Goal: Complete application form: Complete application form

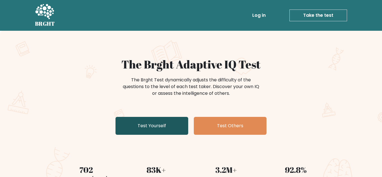
click at [142, 126] on link "Test Yourself" at bounding box center [152, 126] width 73 height 18
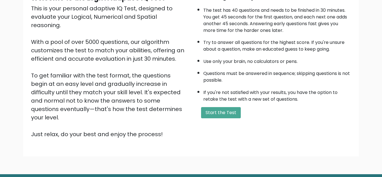
scroll to position [65, 0]
click at [217, 110] on button "Start the Test" at bounding box center [221, 112] width 40 height 11
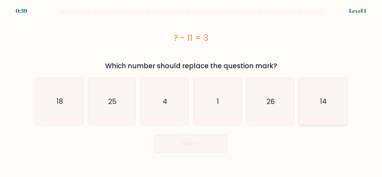
click at [329, 104] on icon "14" at bounding box center [323, 101] width 47 height 47
click at [191, 90] on input "f. 14" at bounding box center [191, 89] width 0 height 1
radio input "true"
click at [202, 146] on button "Next" at bounding box center [191, 144] width 73 height 18
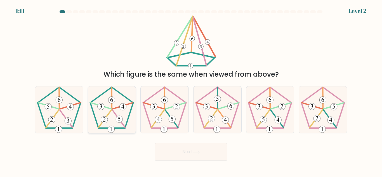
click at [118, 111] on icon at bounding box center [111, 109] width 47 height 47
click at [191, 90] on input "b." at bounding box center [191, 89] width 0 height 1
radio input "true"
click at [177, 154] on button "Next" at bounding box center [191, 152] width 73 height 18
click at [194, 152] on icon at bounding box center [197, 152] width 8 height 3
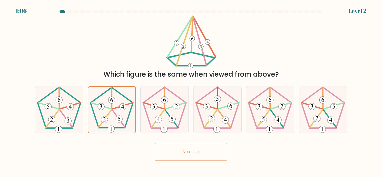
click at [185, 153] on button "Next" at bounding box center [191, 152] width 73 height 18
click at [67, 11] on div at bounding box center [69, 11] width 6 height 3
click at [174, 151] on button "Next" at bounding box center [191, 152] width 73 height 18
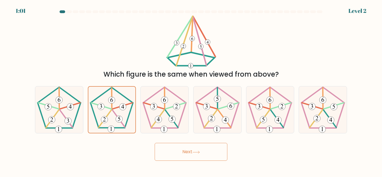
click at [174, 151] on button "Next" at bounding box center [191, 152] width 73 height 18
